Goal: Task Accomplishment & Management: Use online tool/utility

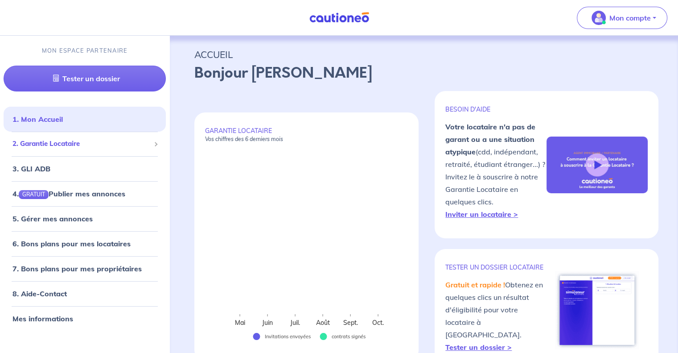
click at [54, 145] on span "2. Garantie Locataire" at bounding box center [81, 144] width 138 height 10
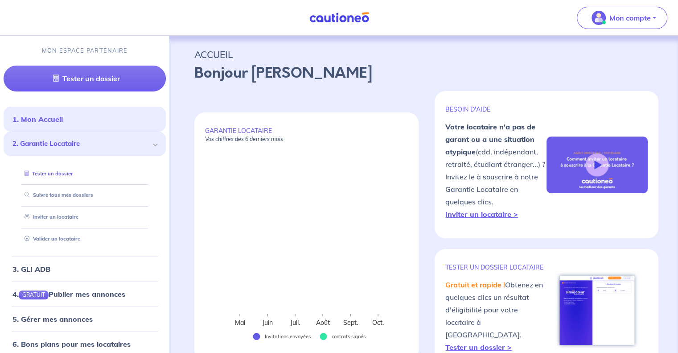
click at [52, 174] on link "Tester un dossier" at bounding box center [47, 173] width 52 height 6
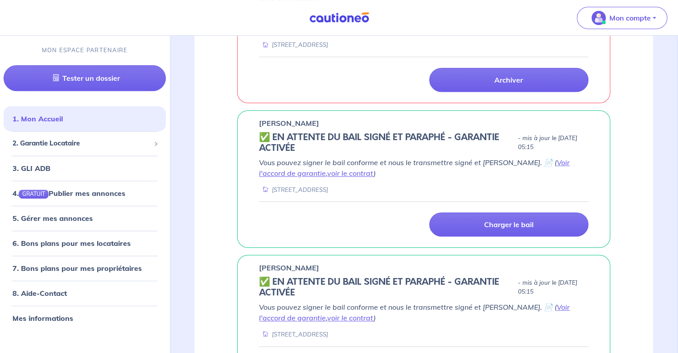
scroll to position [490, 0]
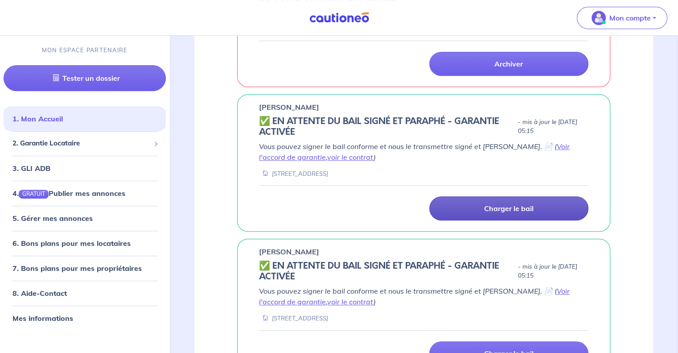
click at [509, 204] on p "Charger le bail" at bounding box center [508, 208] width 49 height 9
click at [511, 204] on p "Charger le bail" at bounding box center [508, 208] width 49 height 9
click at [520, 205] on link "Charger le bail" at bounding box center [508, 208] width 159 height 24
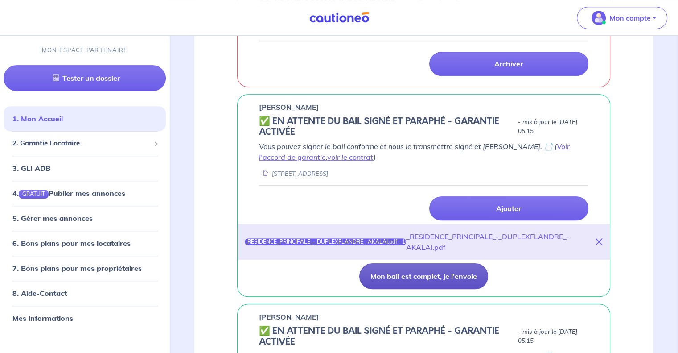
click at [433, 263] on button "Mon bail est complet, je l'envoie" at bounding box center [423, 276] width 129 height 26
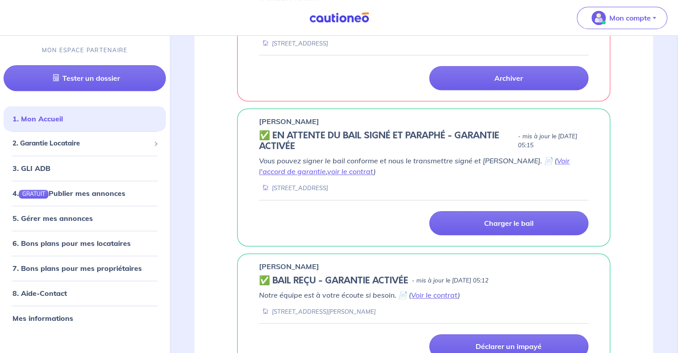
scroll to position [580, 0]
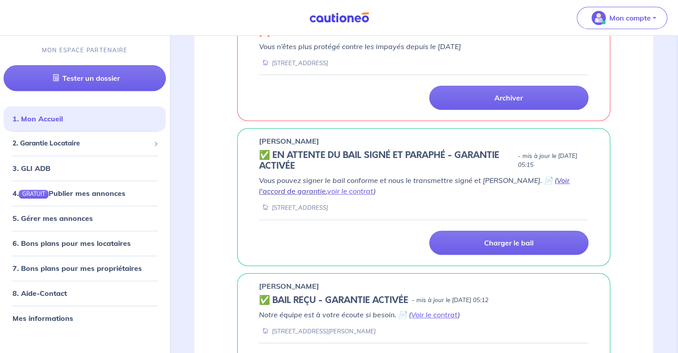
click at [566, 176] on link "Voir l'accord de garantie" at bounding box center [414, 186] width 311 height 20
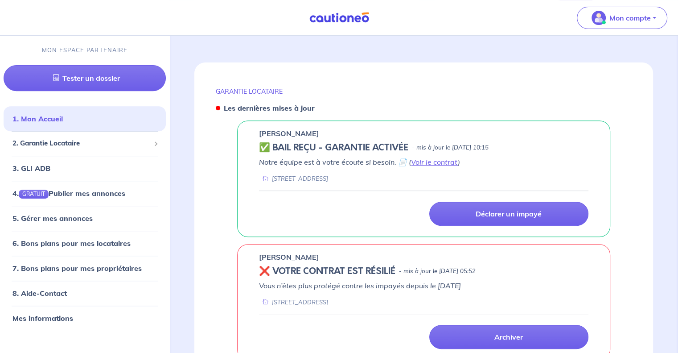
scroll to position [357, 0]
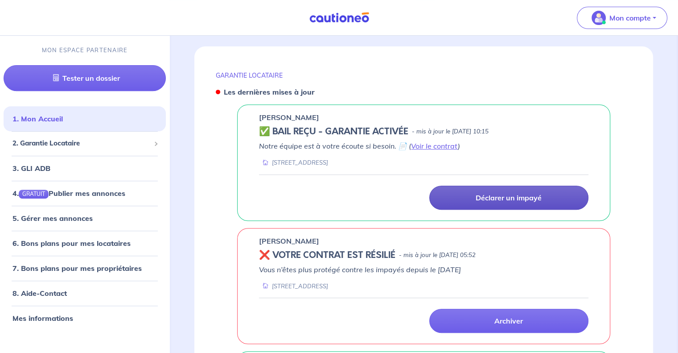
click at [523, 193] on p "Déclarer un impayé" at bounding box center [509, 197] width 66 height 9
click at [500, 193] on p "Déclarer un impayé" at bounding box center [509, 197] width 66 height 9
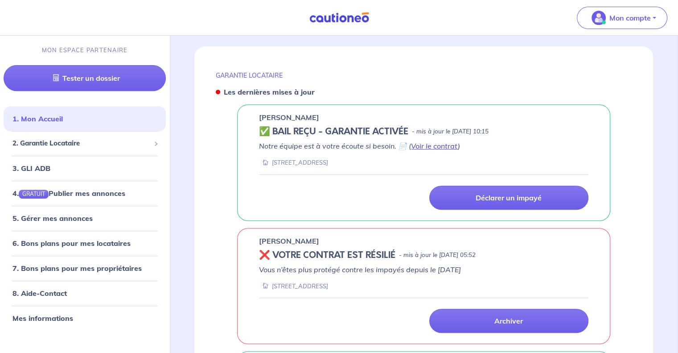
click at [437, 141] on link "Voir le contrat" at bounding box center [434, 145] width 47 height 9
